Goal: Complete application form

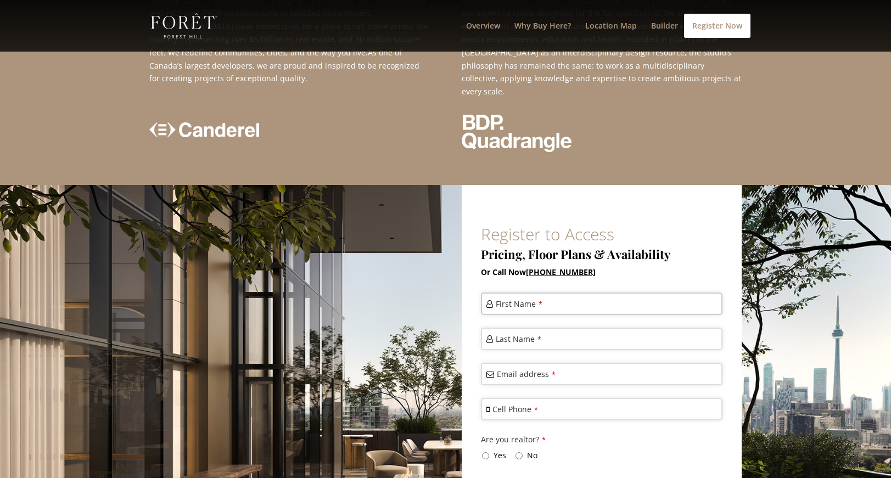
scroll to position [2448, 0]
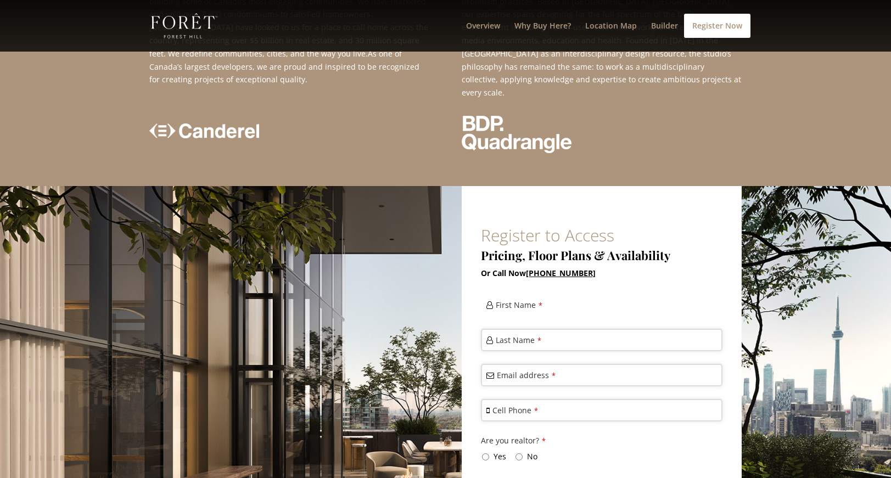
click at [559, 294] on input "First Name *" at bounding box center [601, 305] width 241 height 23
click at [539, 301] on span "*" at bounding box center [540, 305] width 4 height 9
click at [539, 294] on input "First Name *" at bounding box center [601, 305] width 241 height 23
type input "M"
type input "[PERSON_NAME]"
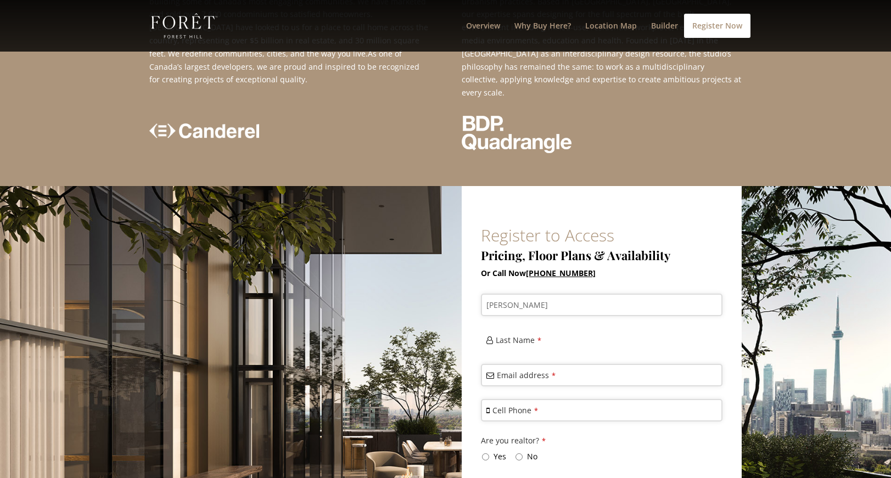
click at [559, 329] on input "Last Name *" at bounding box center [601, 340] width 241 height 23
type input "[PERSON_NAME]"
click at [532, 369] on label "Email address *" at bounding box center [526, 375] width 59 height 12
click at [532, 364] on input "Email address *" at bounding box center [601, 375] width 241 height 23
type input "[EMAIL_ADDRESS][DOMAIN_NAME]"
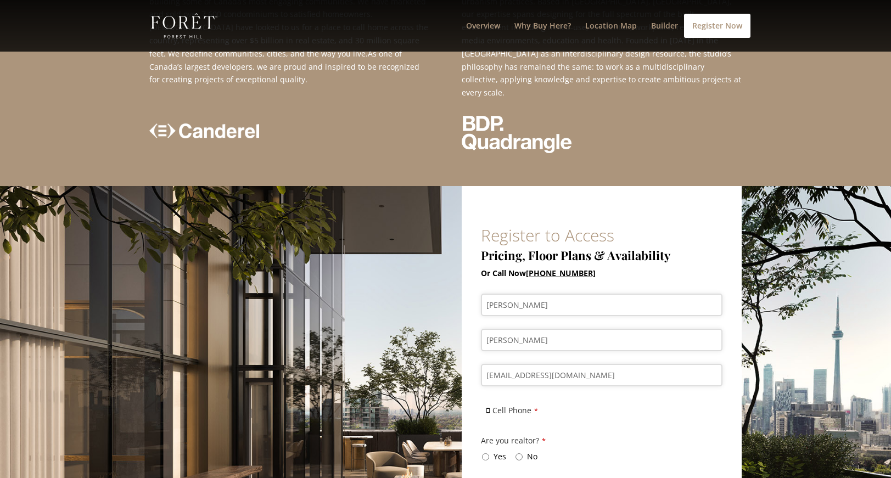
click at [538, 399] on input "Cell Phone *" at bounding box center [601, 410] width 241 height 23
type input "905751"
click at [518, 453] on input "No" at bounding box center [518, 456] width 7 height 7
radio input "true"
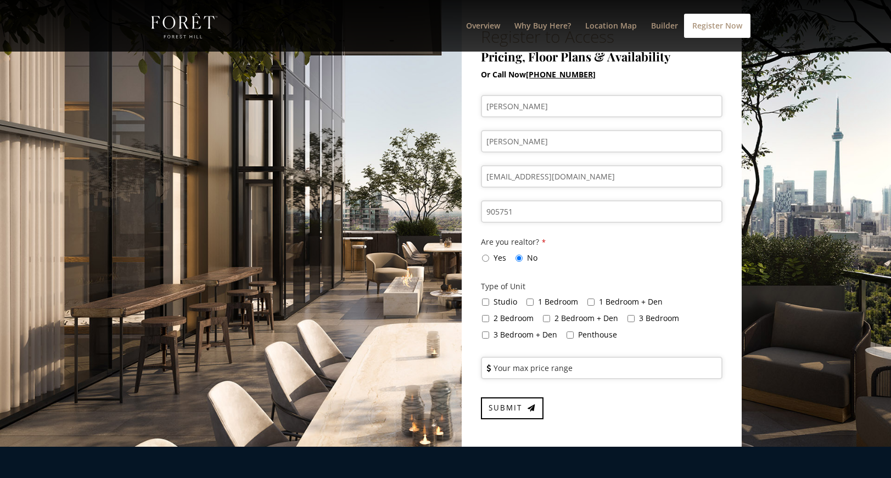
scroll to position [2665, 0]
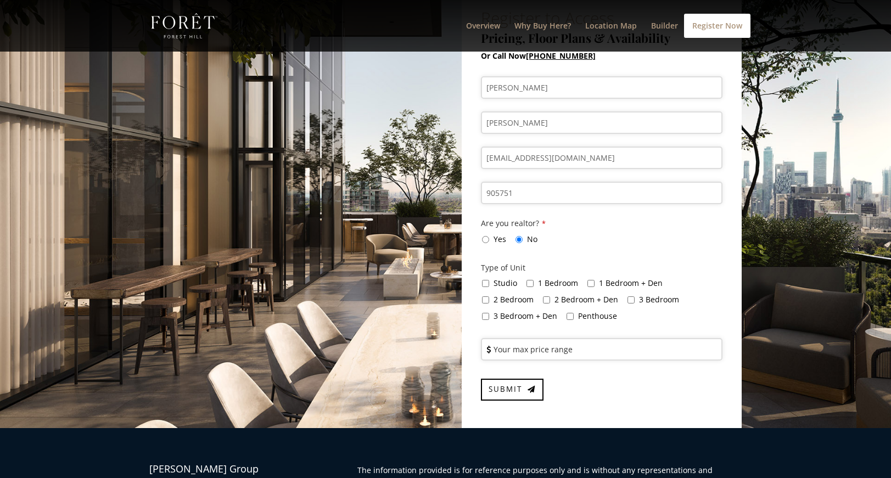
click at [589, 280] on input "1 Bedroom + Den" at bounding box center [590, 283] width 7 height 7
checkbox input "true"
click at [545, 344] on label "Your max price range" at bounding box center [532, 350] width 79 height 12
click at [545, 338] on input "Your max price range" at bounding box center [601, 349] width 241 height 23
type input "201929"
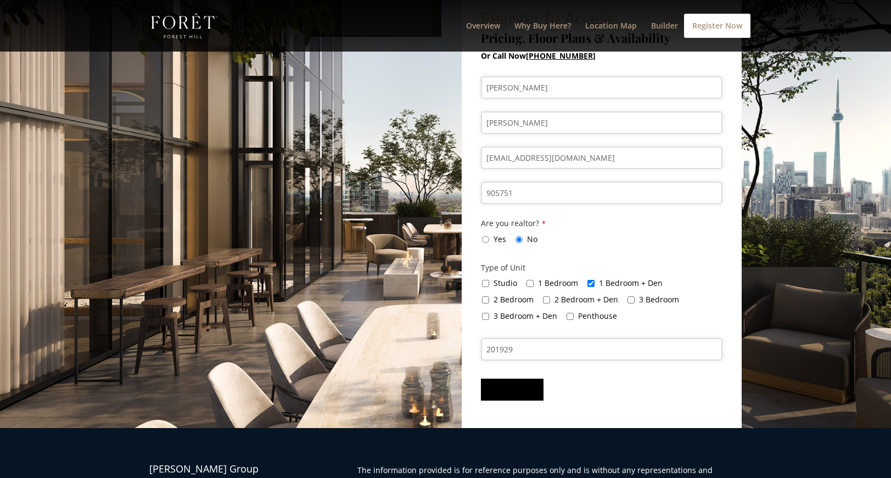
click at [527, 386] on icon "submit" at bounding box center [531, 389] width 8 height 7
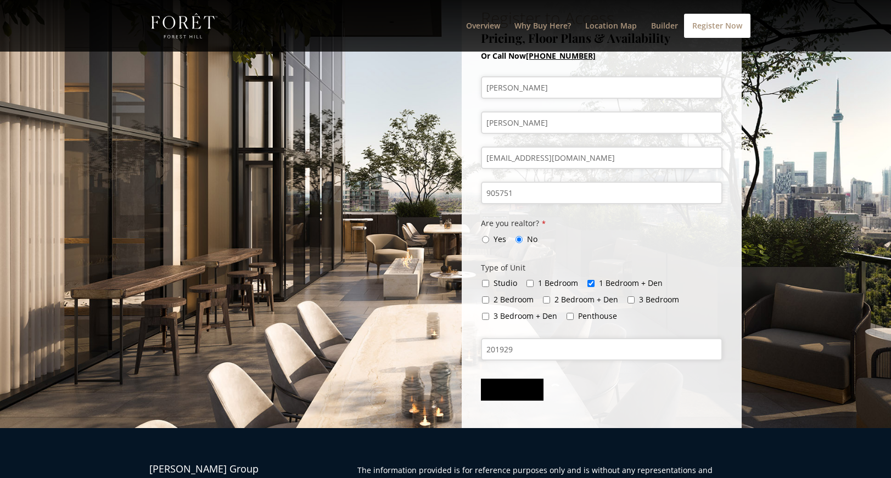
scroll to position [0, 0]
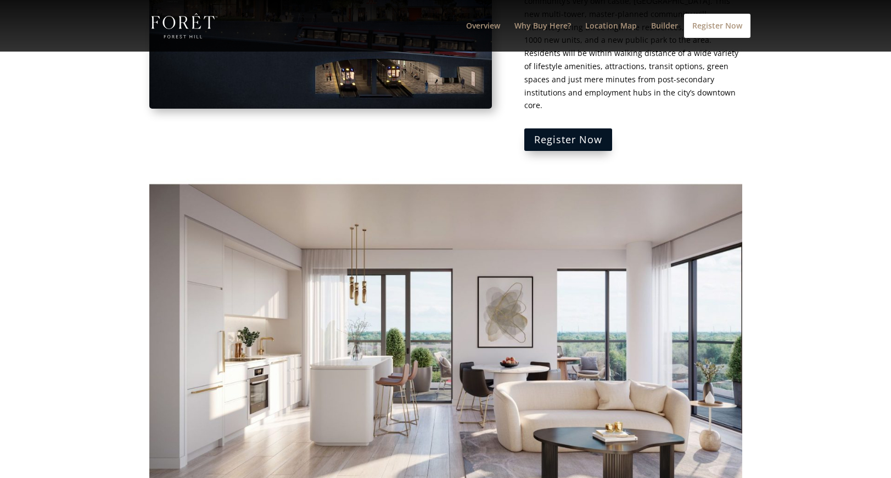
scroll to position [1342, 0]
click at [716, 325] on link "Next" at bounding box center [717, 338] width 26 height 26
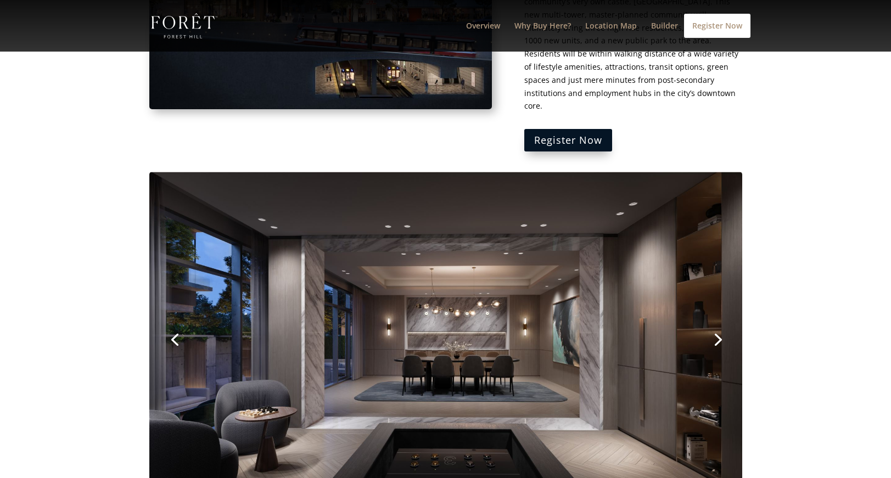
click at [716, 325] on link "Next" at bounding box center [717, 338] width 26 height 26
